Goal: Task Accomplishment & Management: Use online tool/utility

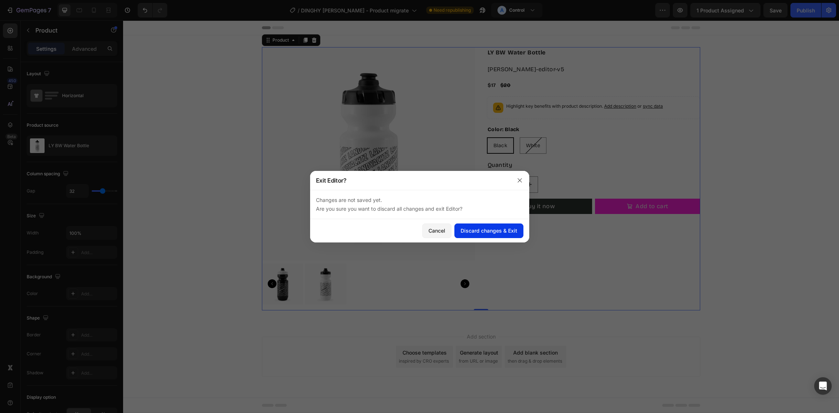
click at [507, 225] on button "Discard changes & Exit" at bounding box center [488, 231] width 69 height 15
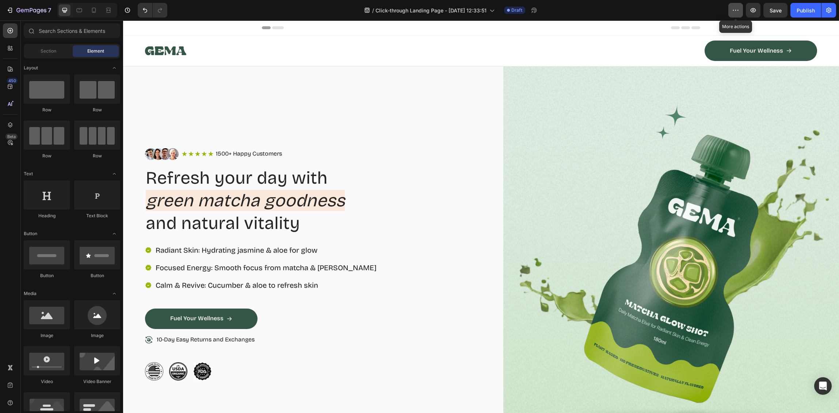
click at [733, 9] on icon "button" at bounding box center [735, 10] width 7 height 7
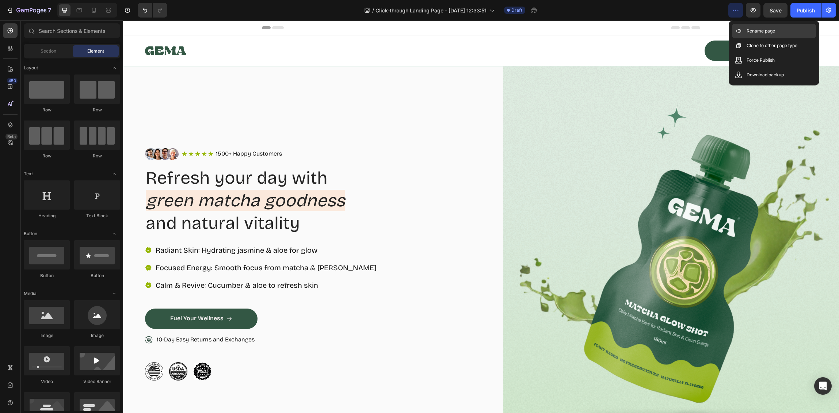
click at [765, 30] on p "Rename page" at bounding box center [761, 30] width 28 height 7
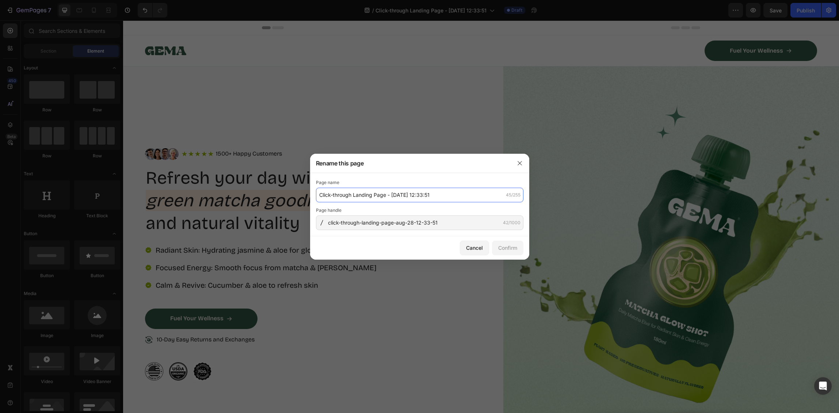
click at [457, 194] on input "Click-through Landing Page - Aug 28, 12:33:51" at bounding box center [419, 195] width 207 height 15
type input "GEMA Matcha Landing Page"
click at [508, 248] on div "Confirm" at bounding box center [507, 248] width 19 height 8
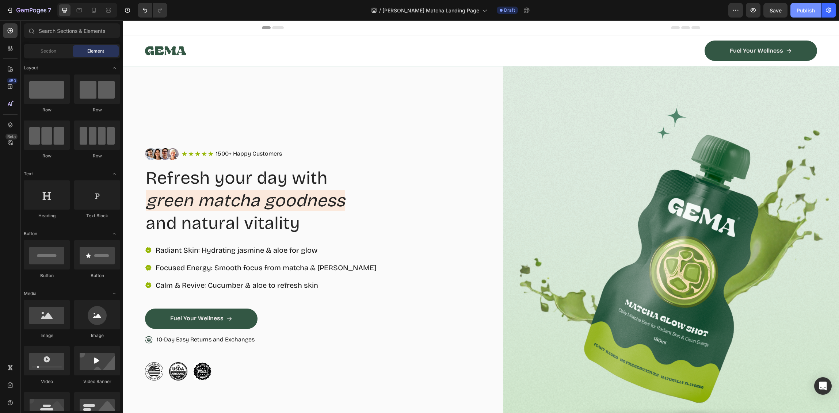
click at [797, 13] on div "Publish" at bounding box center [806, 11] width 18 height 8
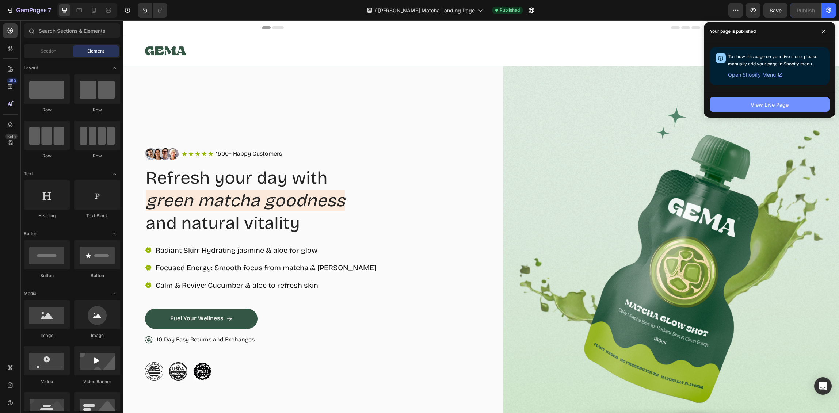
click at [751, 103] on button "View Live Page" at bounding box center [770, 104] width 120 height 15
